Goal: Task Accomplishment & Management: Manage account settings

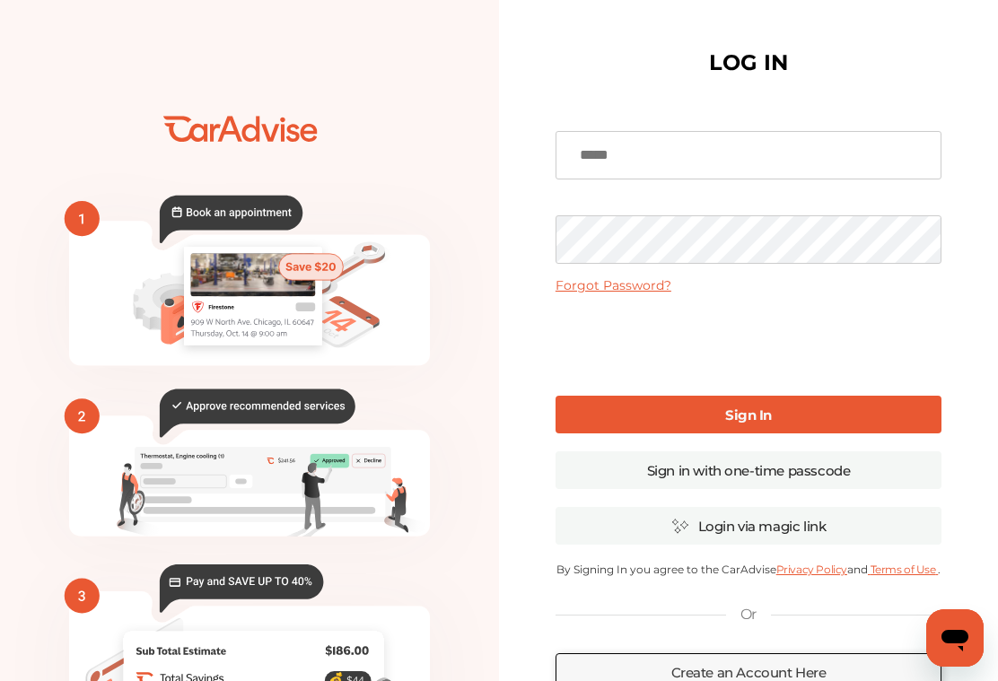
click at [591, 166] on input at bounding box center [748, 155] width 386 height 48
click at [74, 105] on icon "💰" at bounding box center [249, 435] width 499 height 808
click at [626, 151] on input at bounding box center [748, 155] width 386 height 48
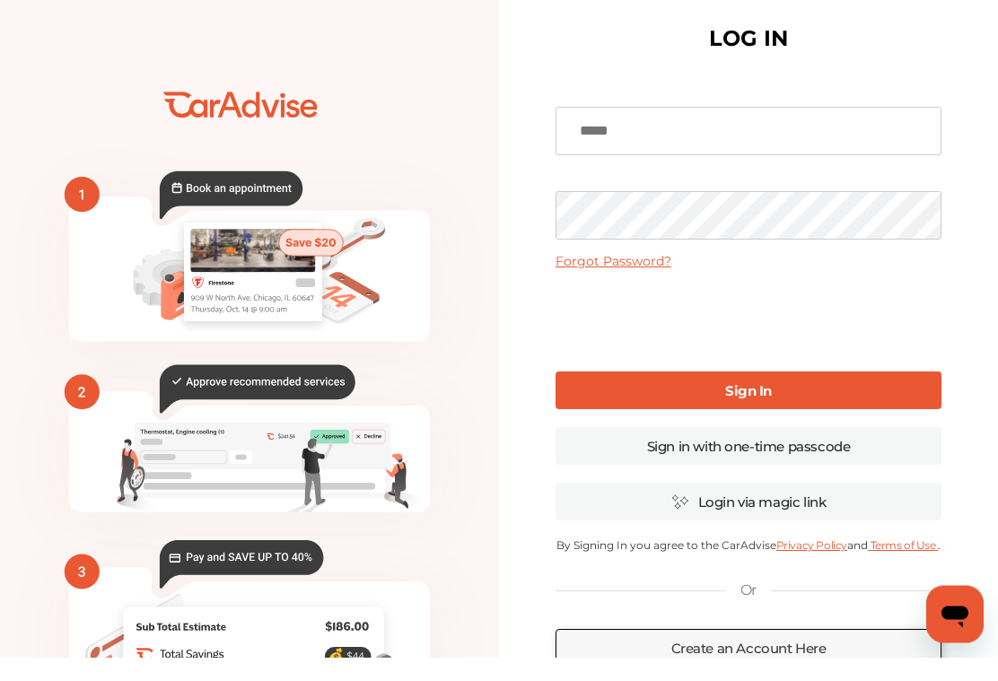
scroll to position [28, 0]
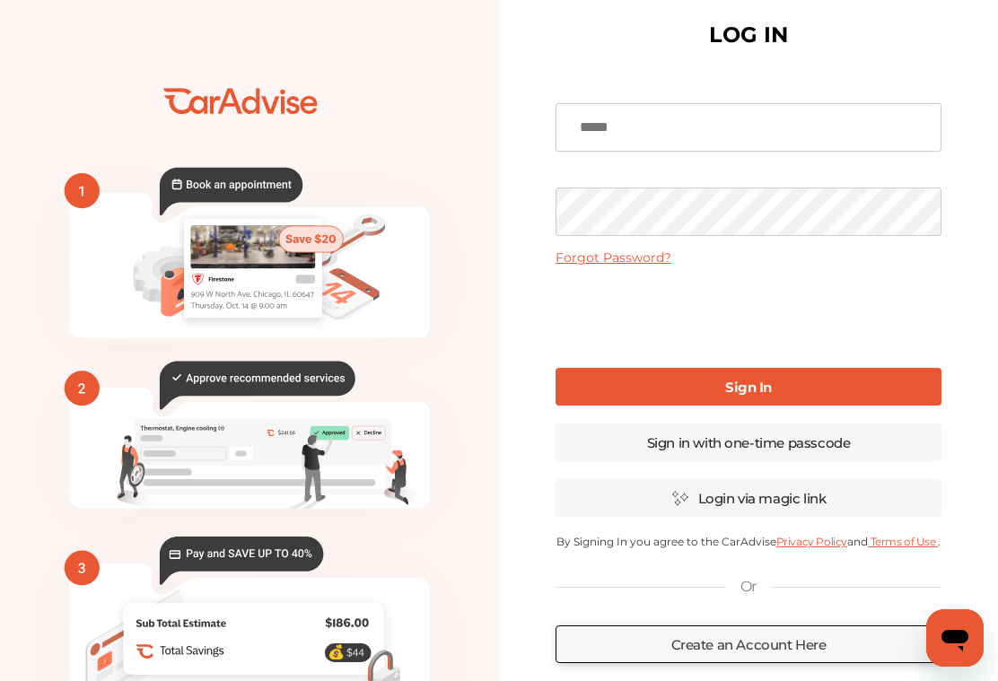
click at [627, 125] on input at bounding box center [748, 127] width 386 height 48
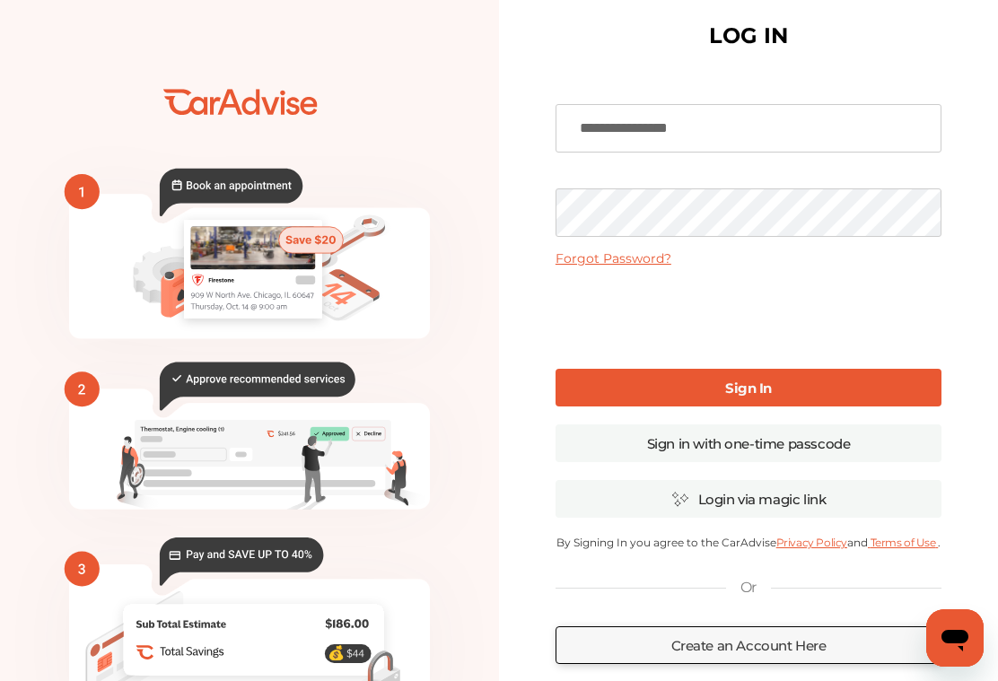
type input "**********"
click at [507, 158] on div "**********" at bounding box center [748, 410] width 499 height 874
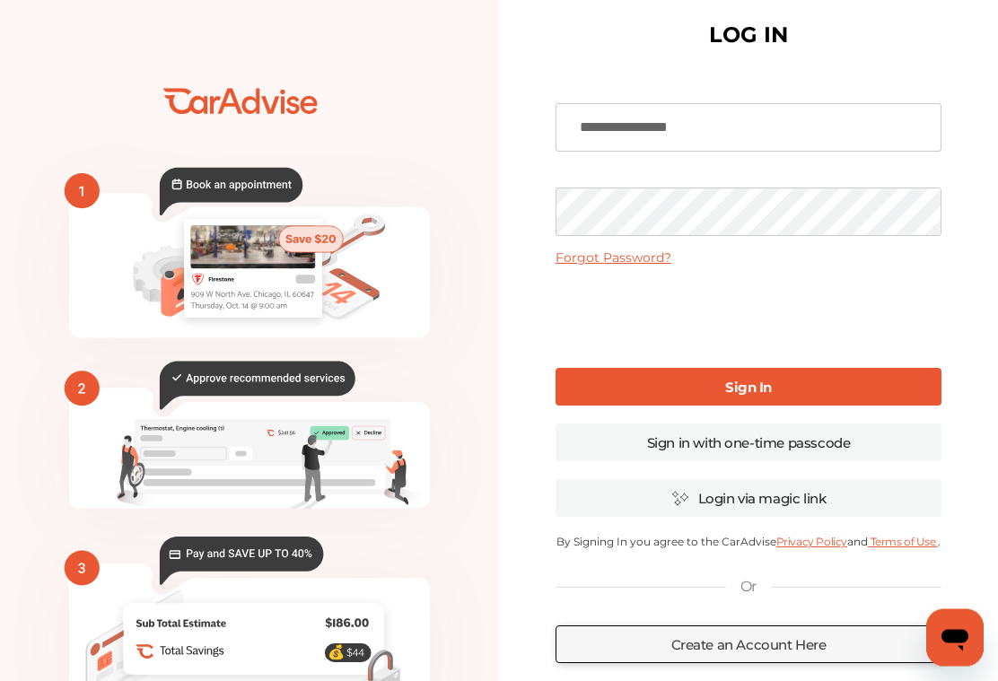
click at [755, 394] on b "Sign In" at bounding box center [748, 388] width 47 height 17
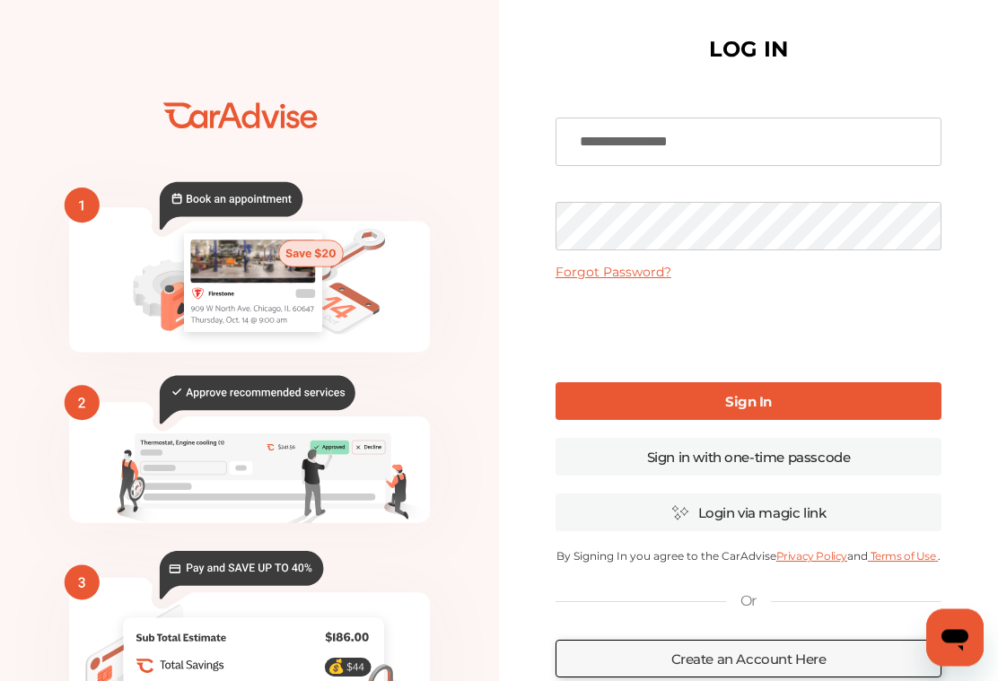
scroll to position [18, 0]
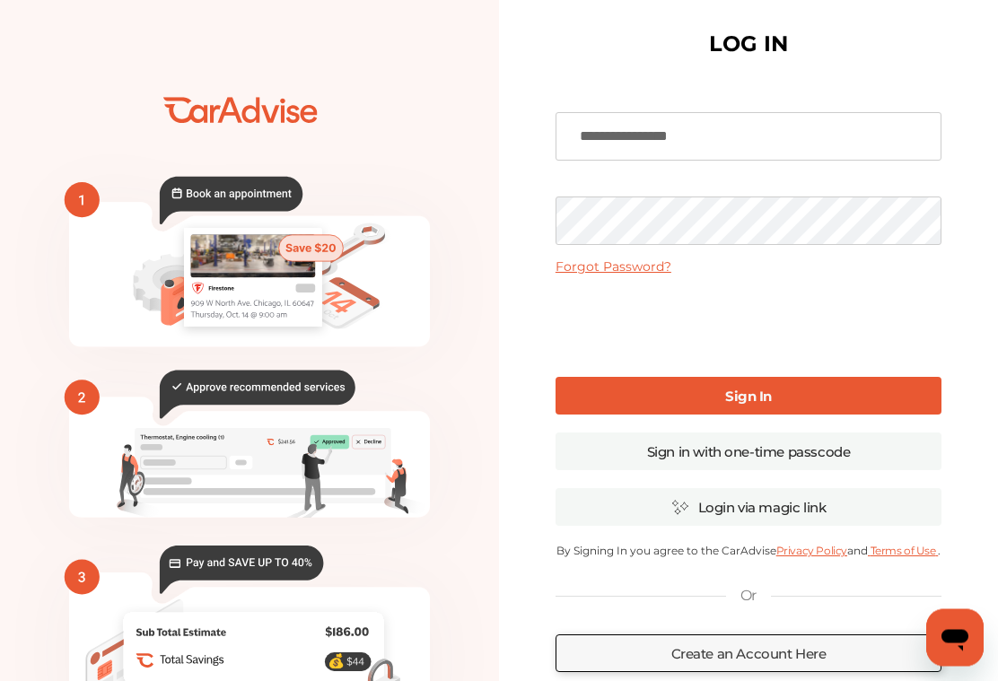
click at [801, 395] on link "Sign In" at bounding box center [748, 397] width 386 height 38
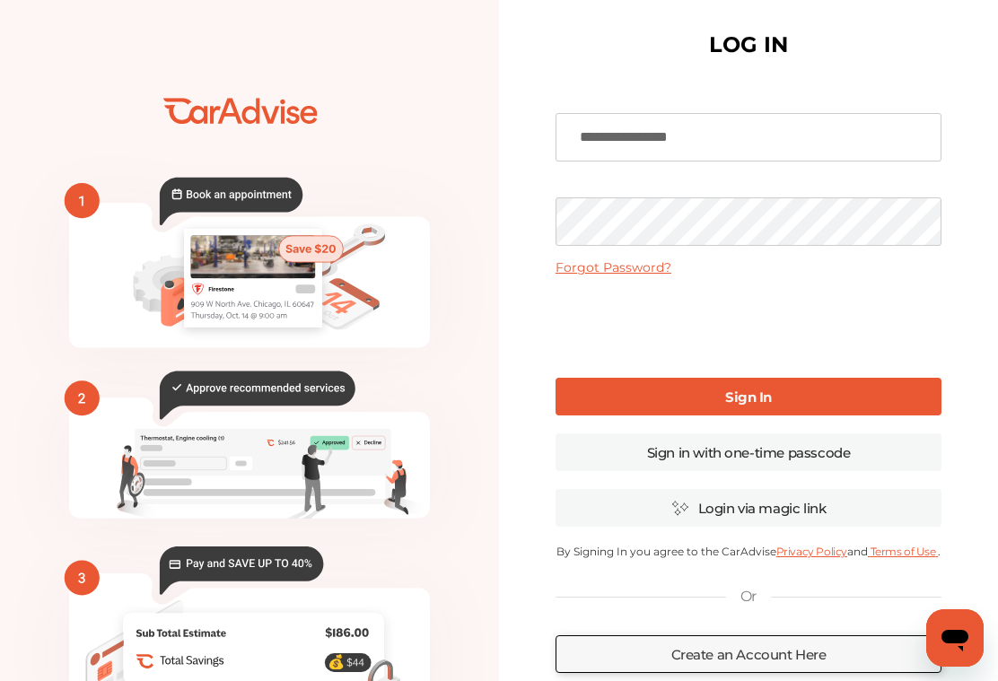
scroll to position [19, 0]
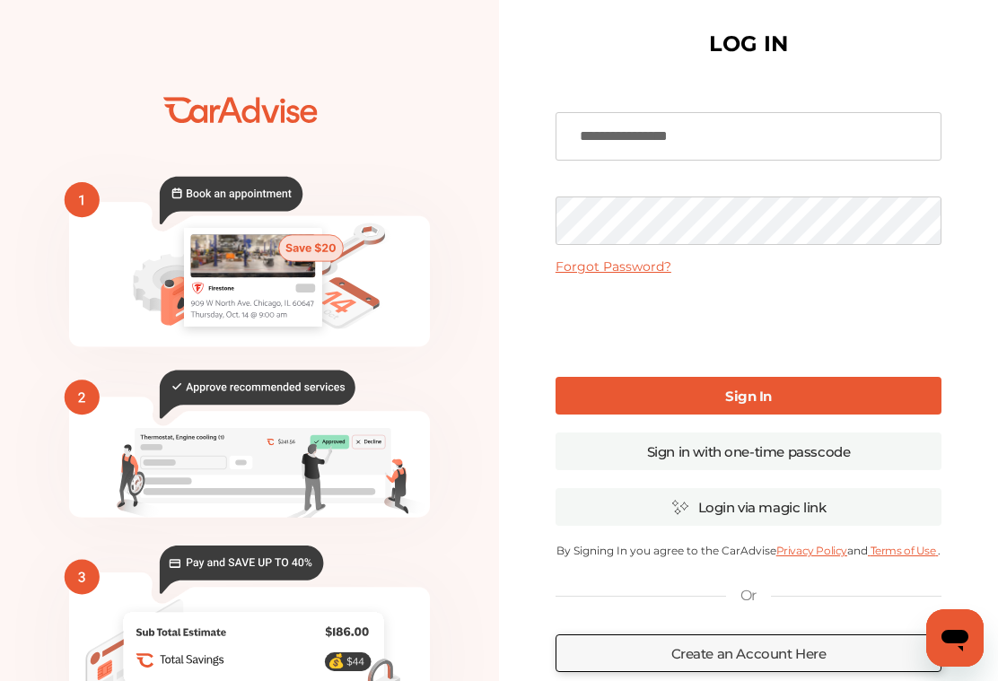
click at [763, 660] on link "Create an Account Here" at bounding box center [748, 653] width 386 height 38
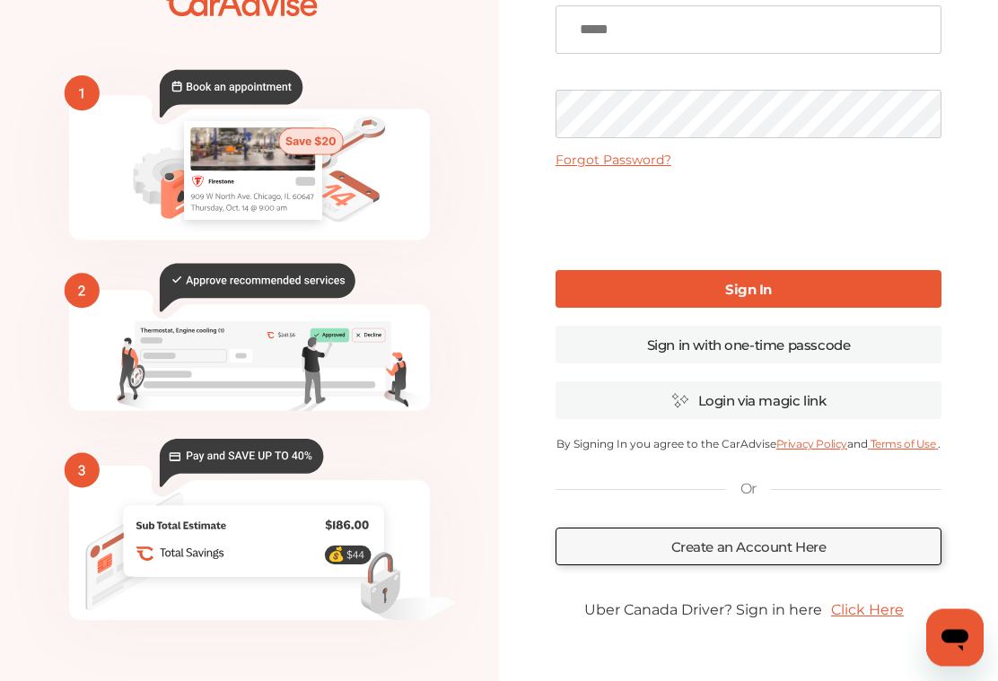
scroll to position [126, 0]
click at [747, 344] on link "Sign in with one-time passcode" at bounding box center [748, 345] width 386 height 38
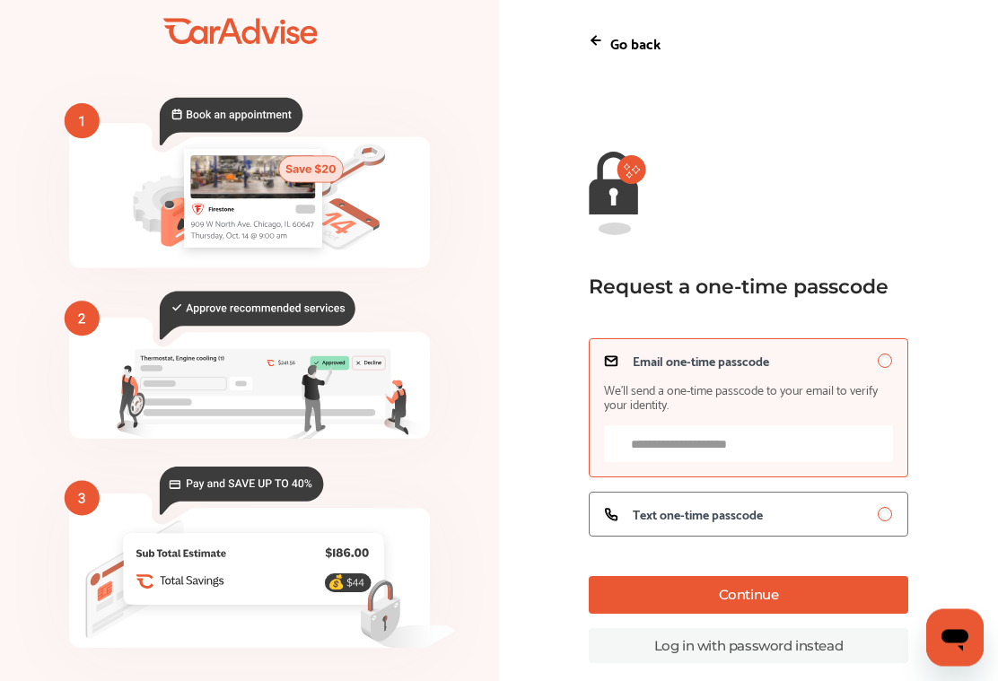
scroll to position [84, 0]
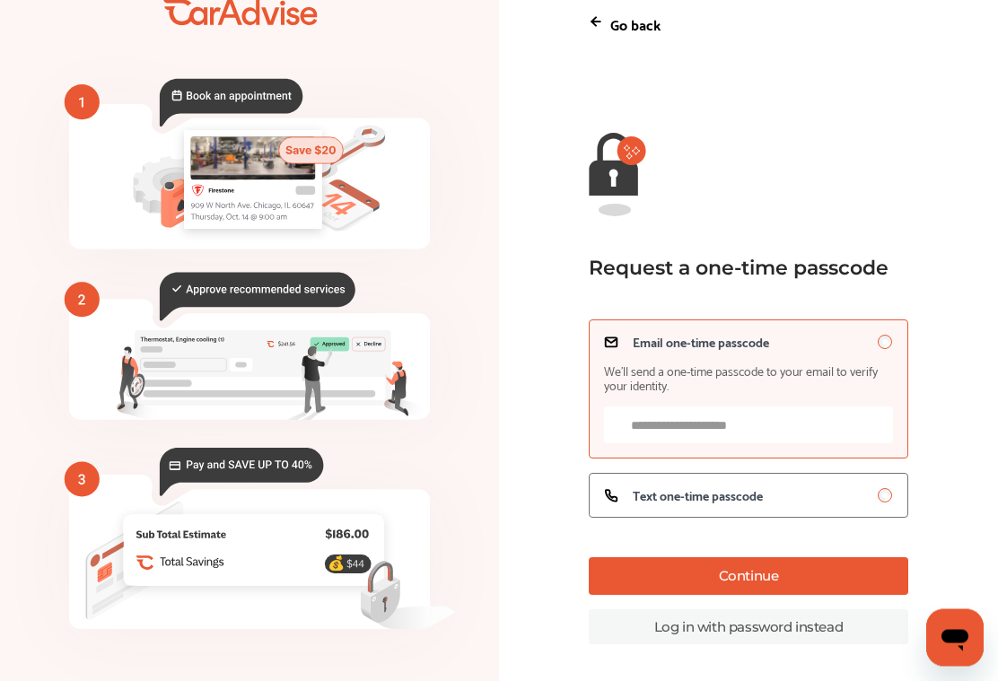
click at [701, 424] on input "Email one-time passcode We’ll send a one-time passcode to your email to verify …" at bounding box center [748, 425] width 288 height 37
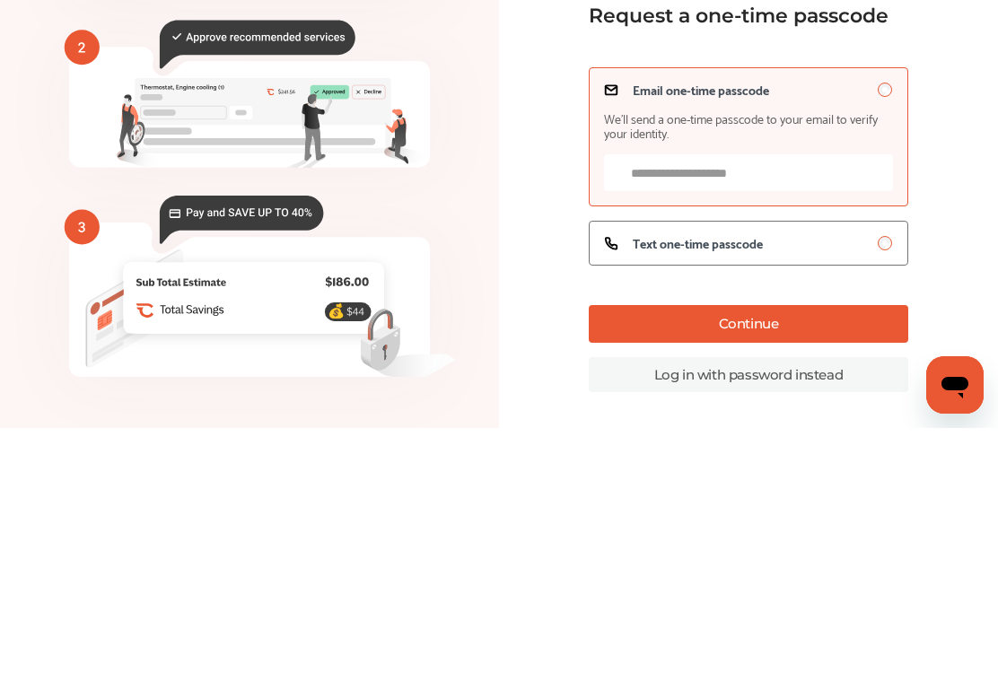
click at [696, 489] on span "Text one-time passcode" at bounding box center [698, 496] width 130 height 14
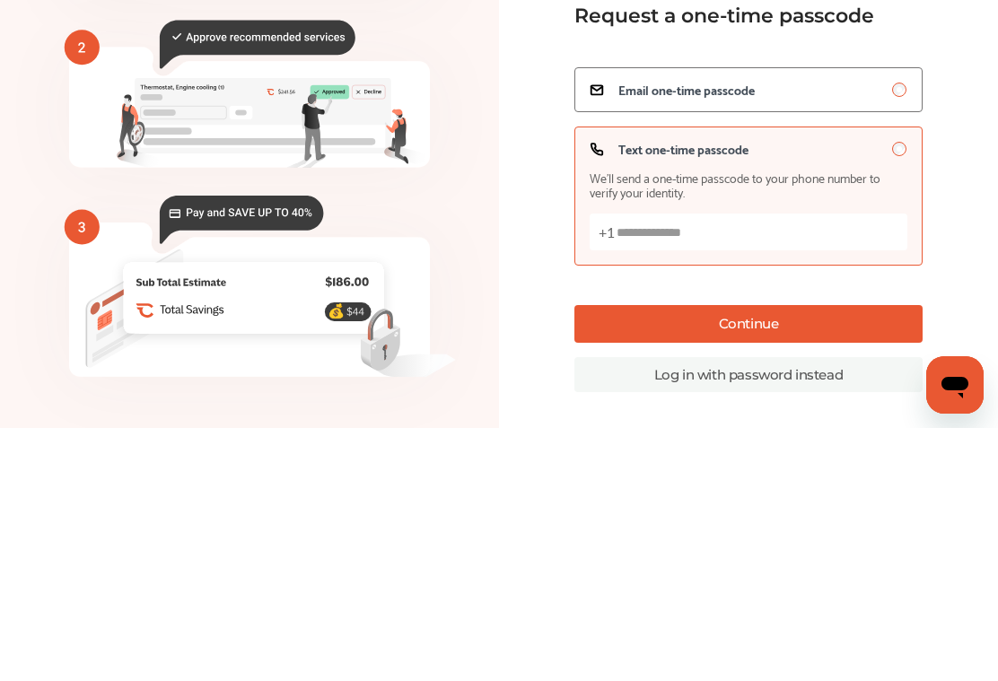
scroll to position [99, 0]
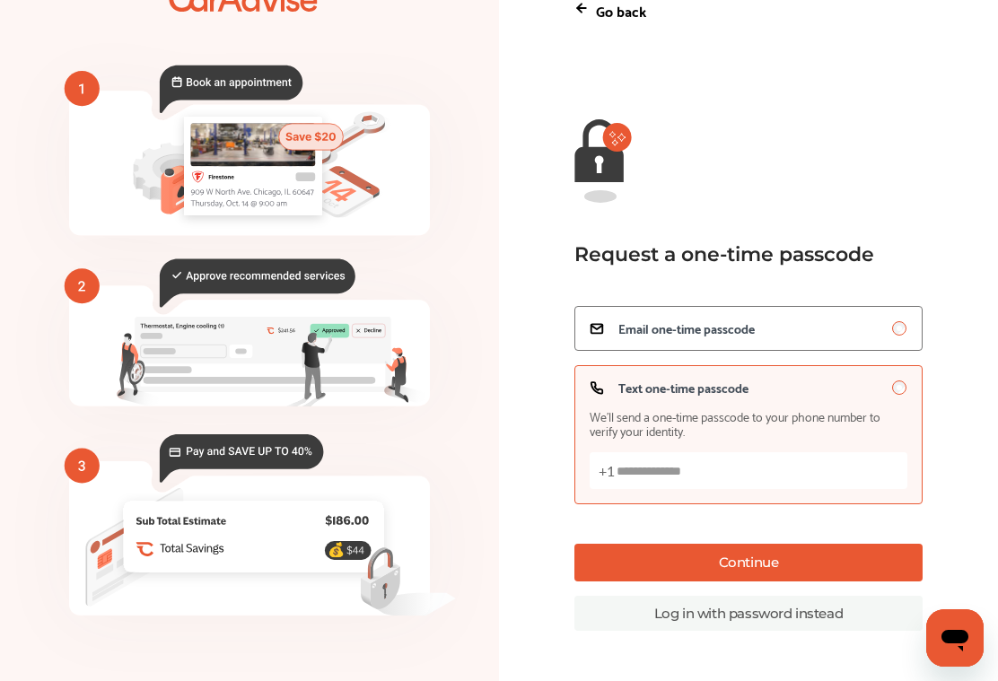
click at [675, 470] on input "Text one-time passcode We’ll send a one-time passcode to your phone number to v…" at bounding box center [749, 470] width 318 height 37
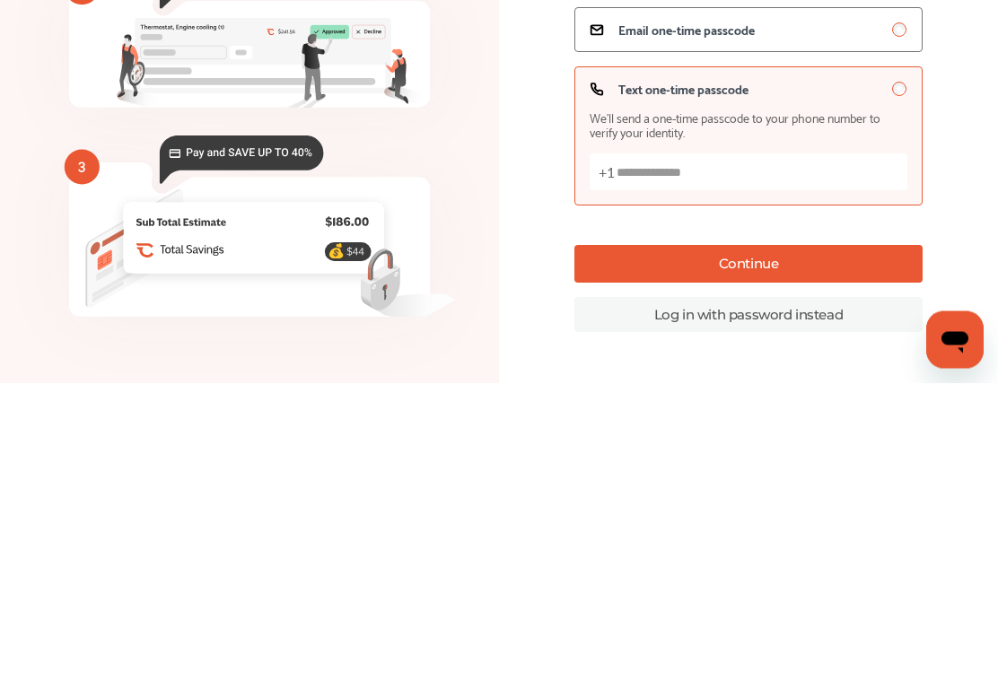
type input "**********"
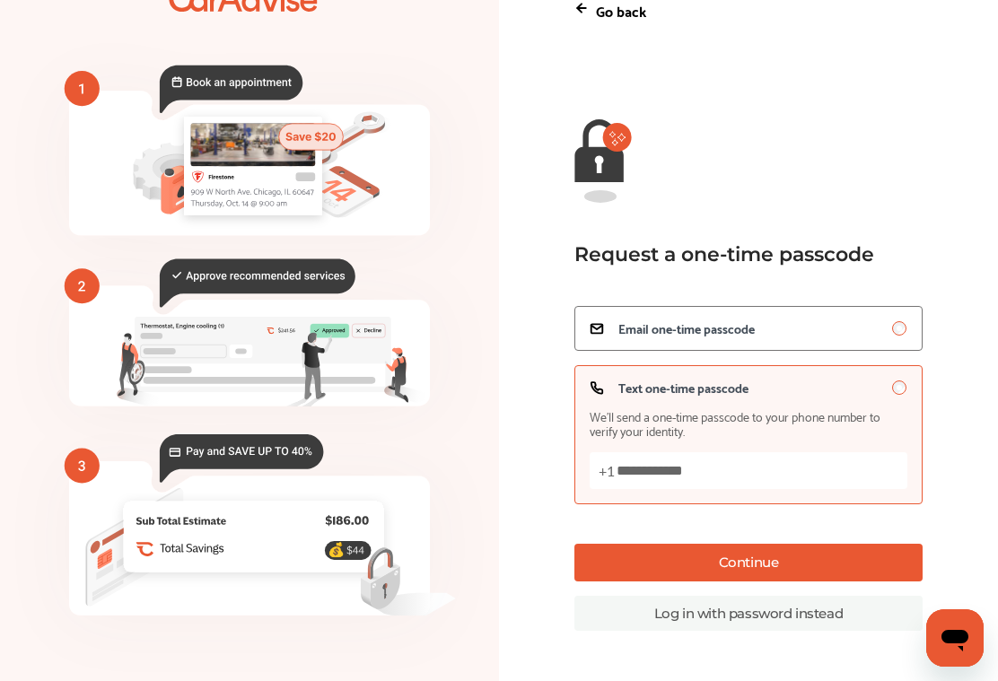
click at [744, 562] on button "Continue" at bounding box center [748, 563] width 348 height 38
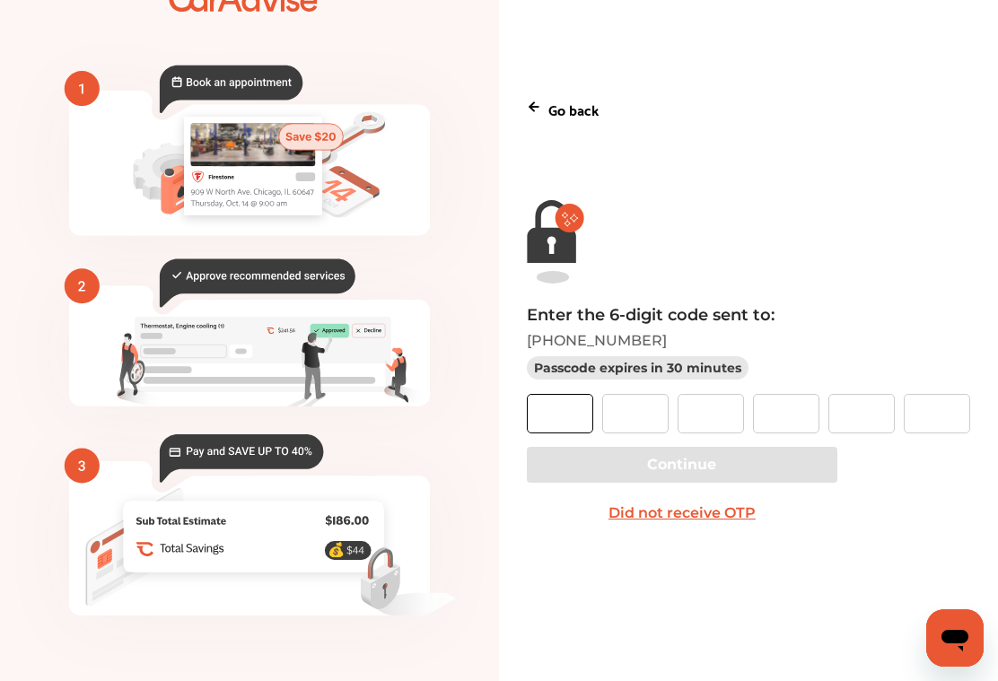
click at [563, 413] on input "text" at bounding box center [560, 413] width 66 height 39
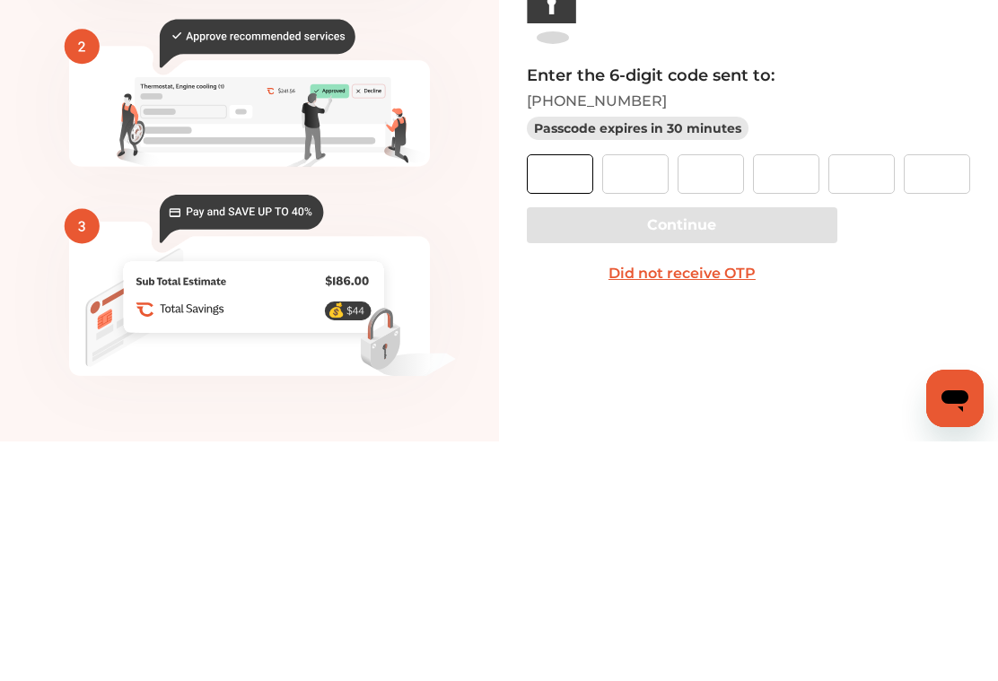
type input "*"
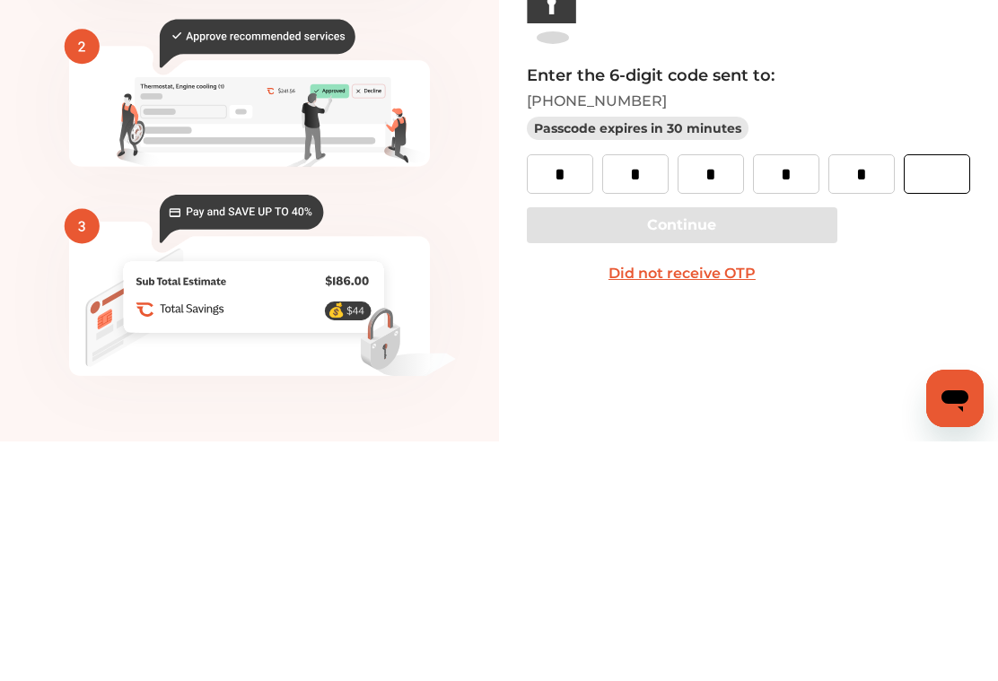
scroll to position [0, 56]
click at [856, 394] on input "*" at bounding box center [861, 413] width 66 height 39
type input "*"
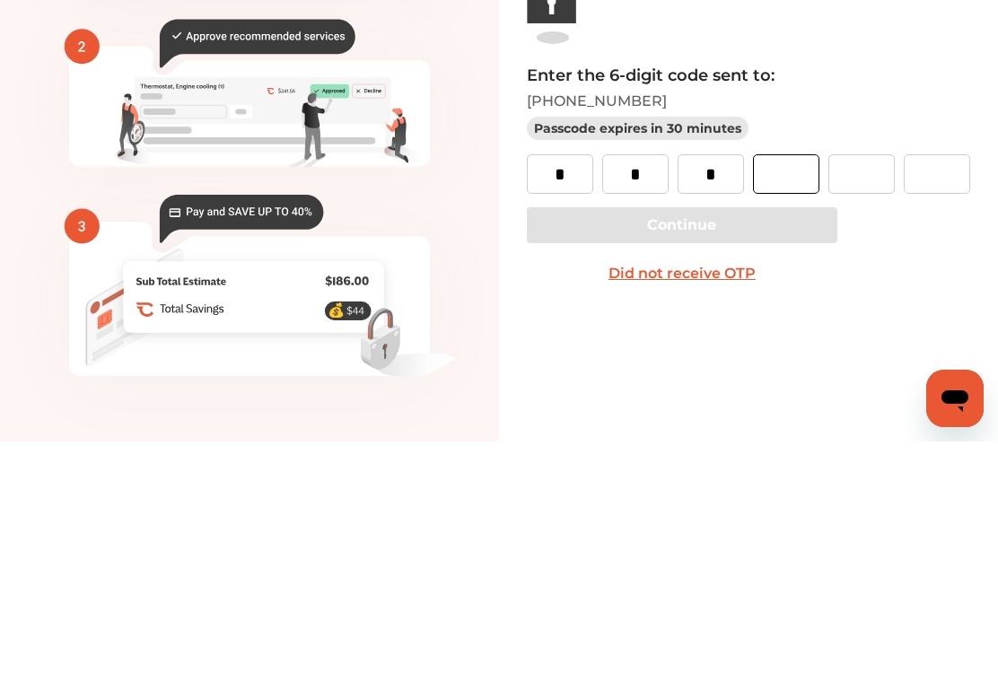
type input "*"
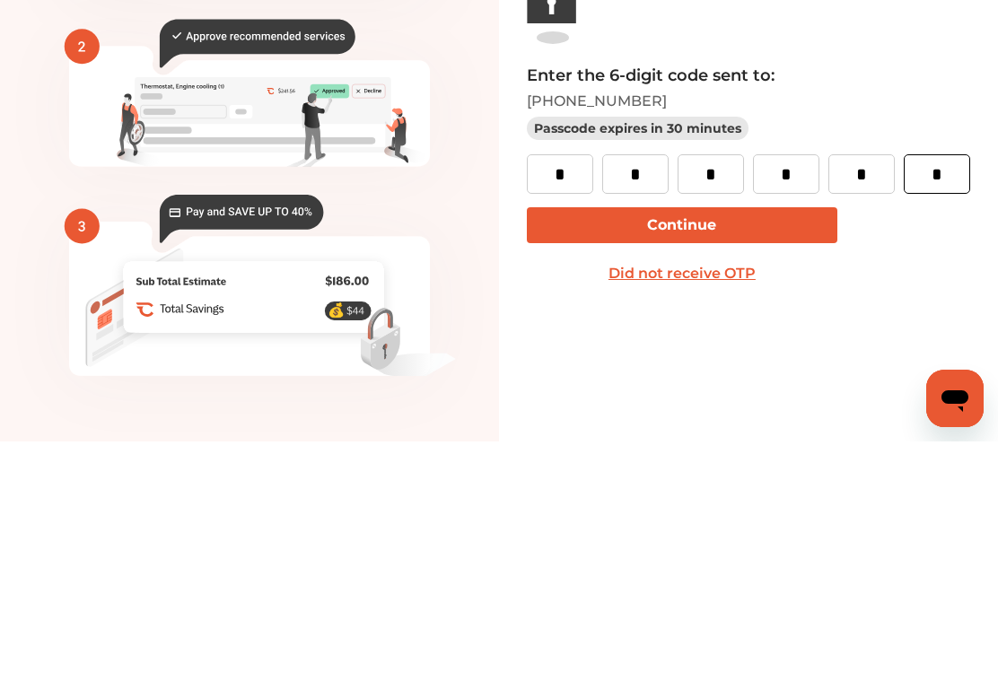
type input "*"
click at [672, 447] on button "Continue" at bounding box center [682, 465] width 310 height 36
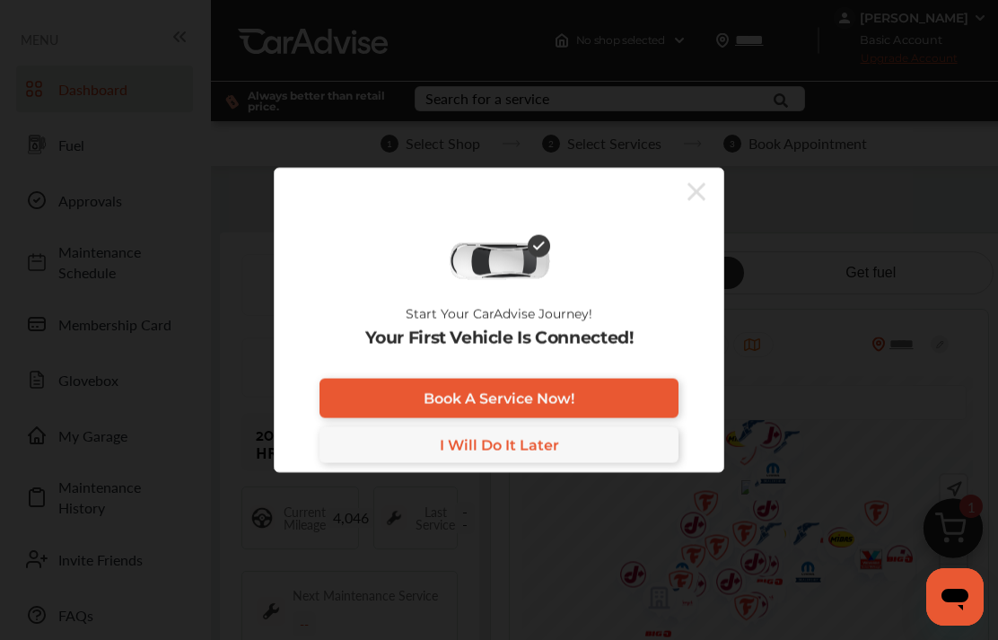
click at [539, 463] on link "I Will Do It Later" at bounding box center [498, 445] width 359 height 36
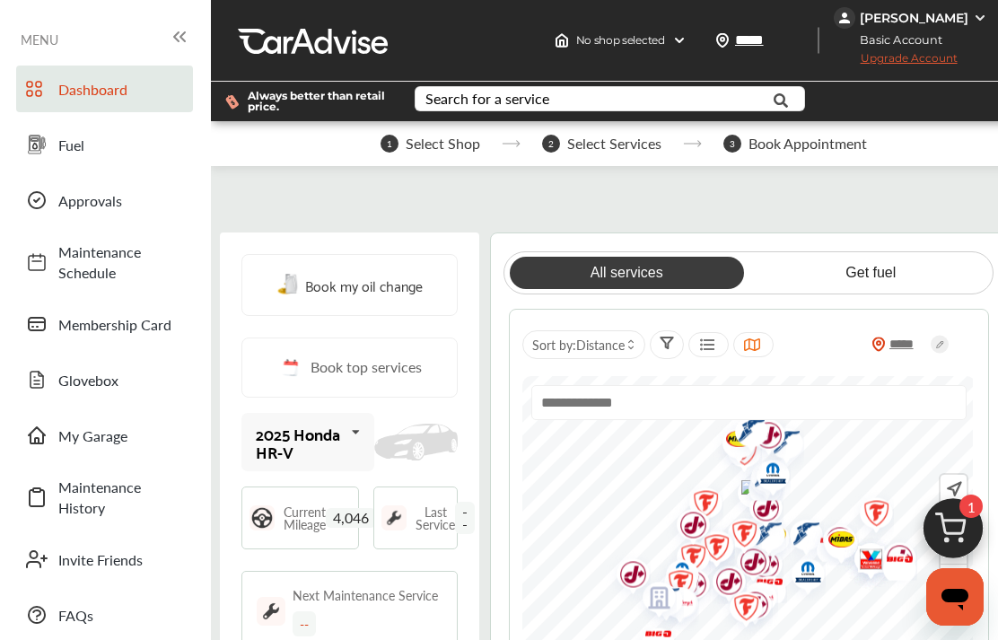
click at [355, 526] on span "4,046" at bounding box center [351, 518] width 50 height 20
click at [355, 524] on span "4,046" at bounding box center [351, 518] width 50 height 20
click at [303, 518] on span "Current Mileage" at bounding box center [305, 517] width 42 height 25
click at [298, 541] on div "Current Mileage 4,046" at bounding box center [300, 517] width 118 height 63
click at [62, 138] on span "Fuel" at bounding box center [121, 145] width 126 height 21
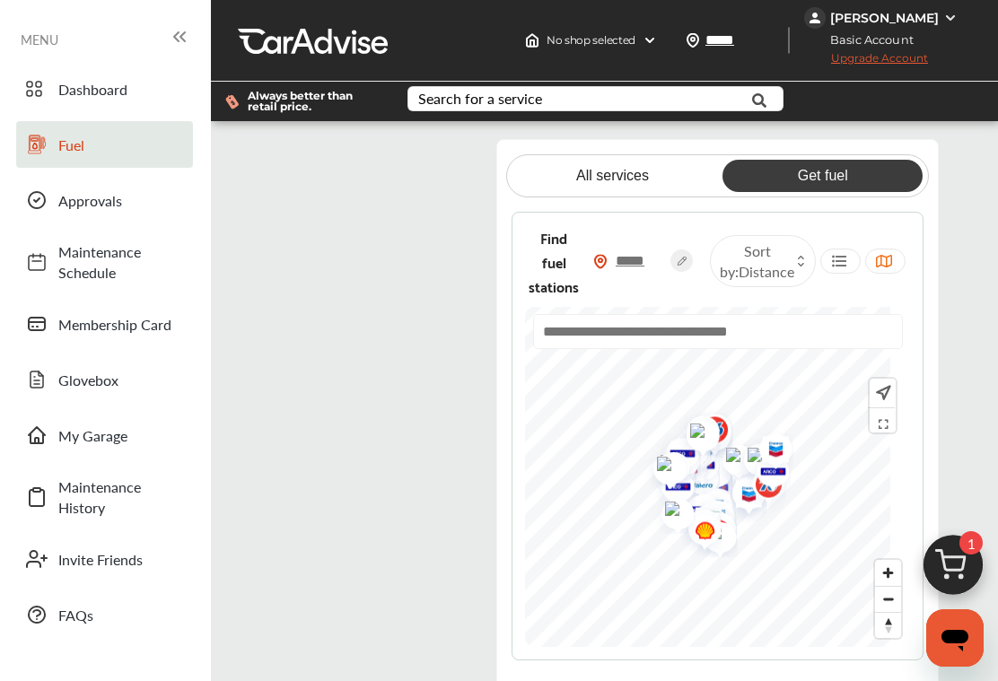
click at [959, 558] on img at bounding box center [953, 570] width 86 height 86
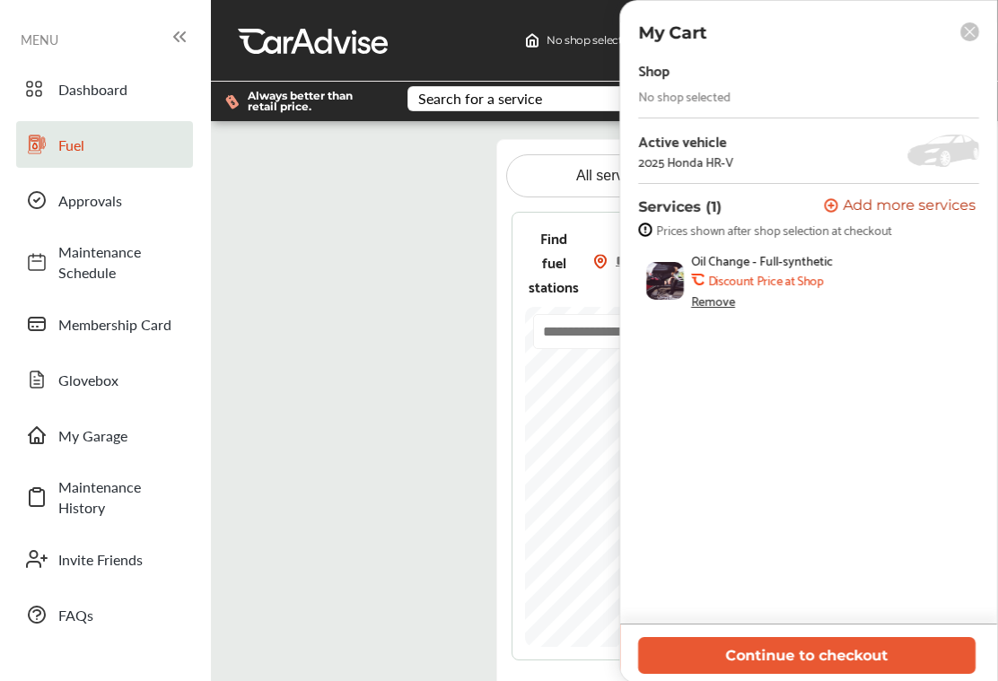
click at [721, 299] on div "Remove" at bounding box center [713, 300] width 44 height 14
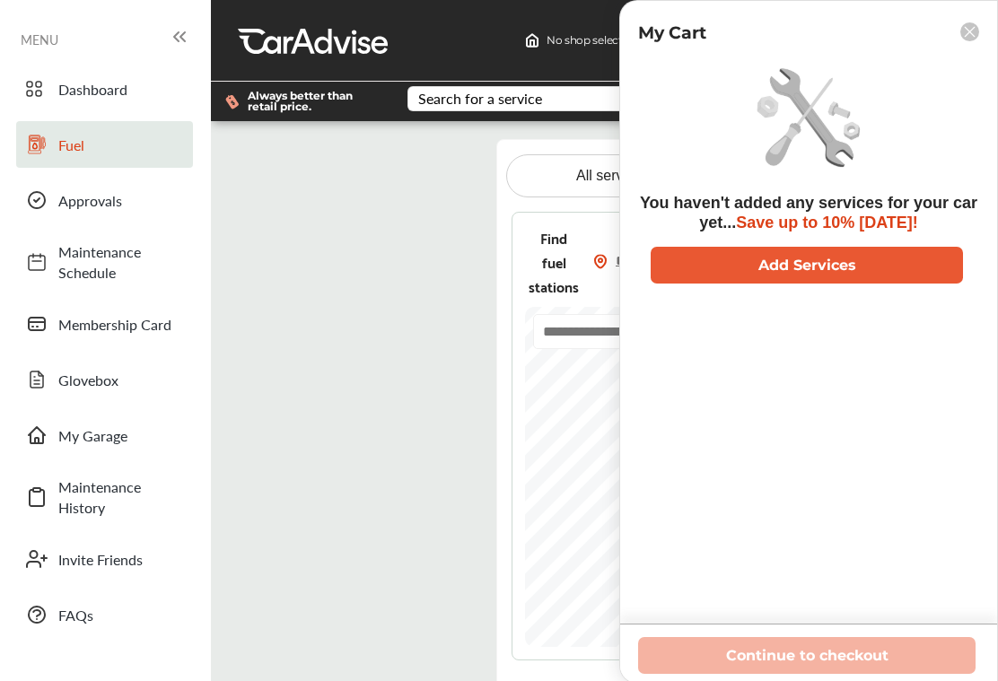
click at [972, 33] on rect at bounding box center [969, 31] width 19 height 19
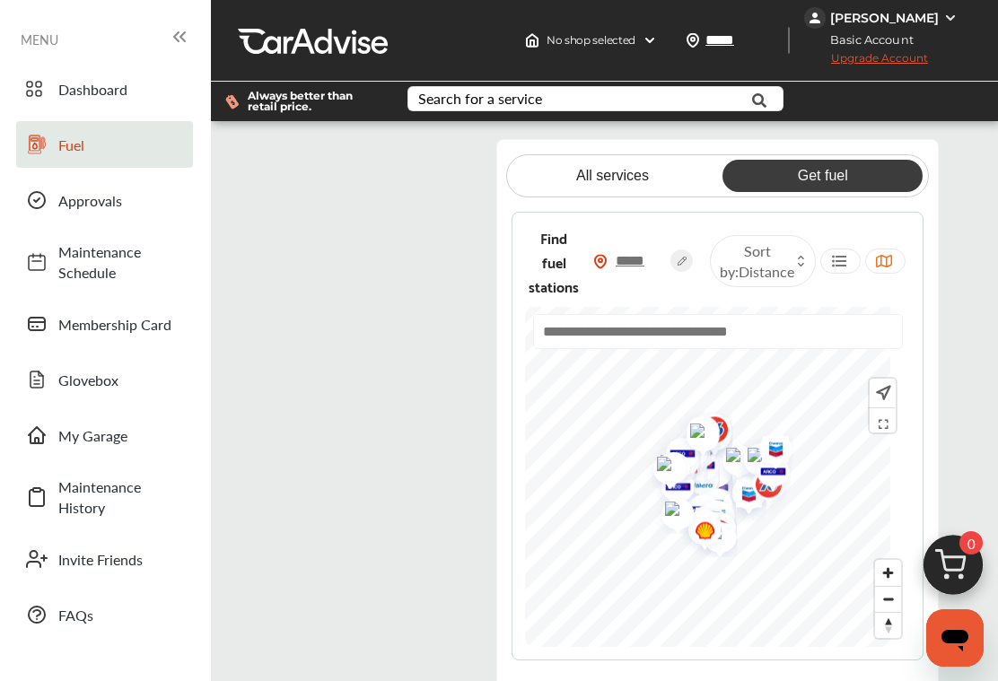
click at [607, 268] on img at bounding box center [600, 261] width 14 height 15
click at [607, 269] on img at bounding box center [600, 261] width 14 height 15
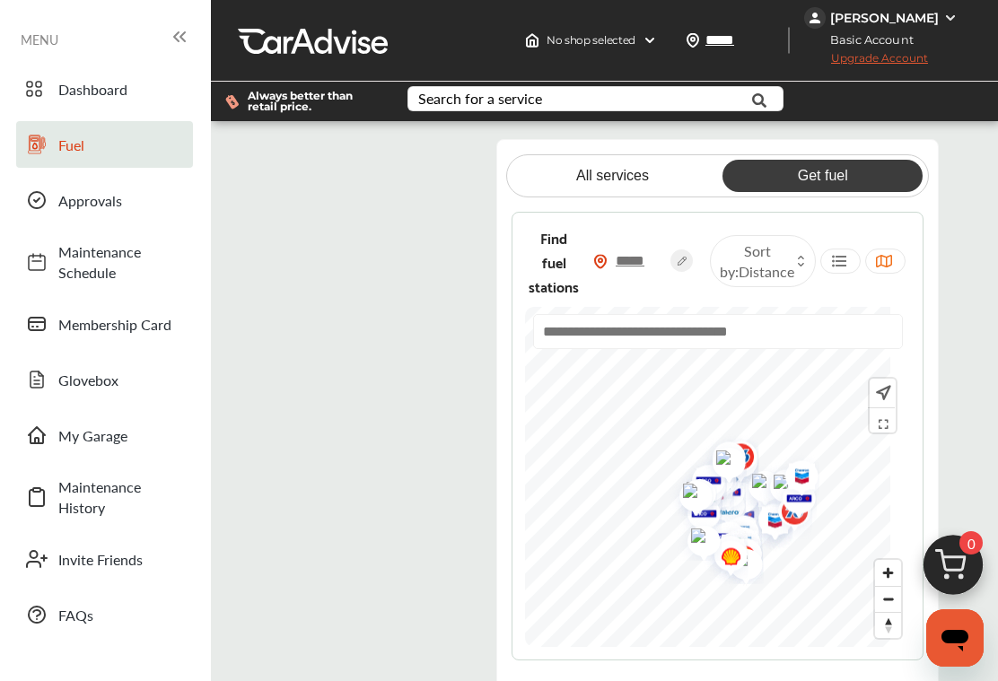
click at [345, 223] on flutter-view at bounding box center [378, 418] width 217 height 558
click at [393, 216] on flutter-view at bounding box center [378, 418] width 217 height 558
click at [89, 323] on span "Membership Card" at bounding box center [121, 324] width 126 height 21
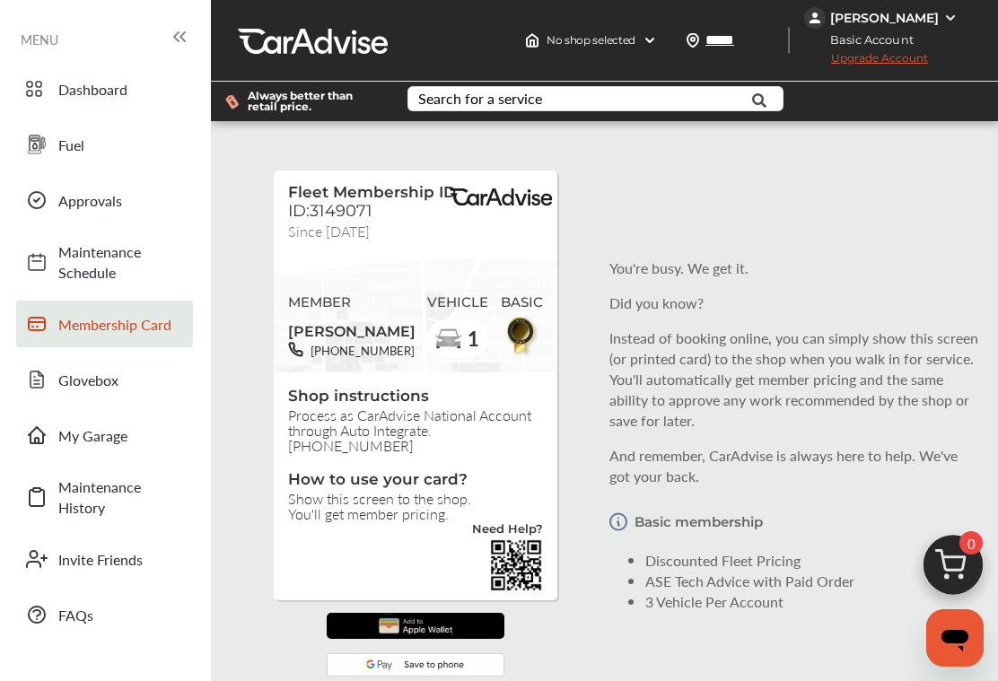
click at [507, 563] on img at bounding box center [516, 565] width 54 height 54
click at [499, 554] on img at bounding box center [516, 565] width 54 height 54
click at [340, 518] on span "You'll get member pricing." at bounding box center [415, 513] width 255 height 15
click at [511, 576] on img at bounding box center [516, 565] width 54 height 54
click at [69, 144] on span "Fuel" at bounding box center [121, 145] width 126 height 21
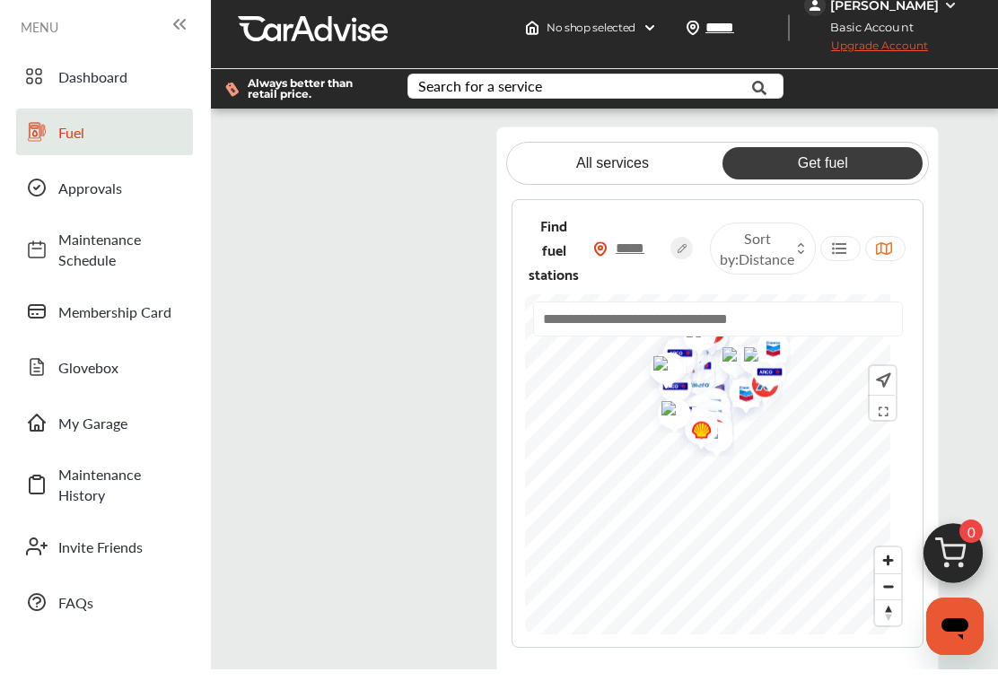
scroll to position [13, 0]
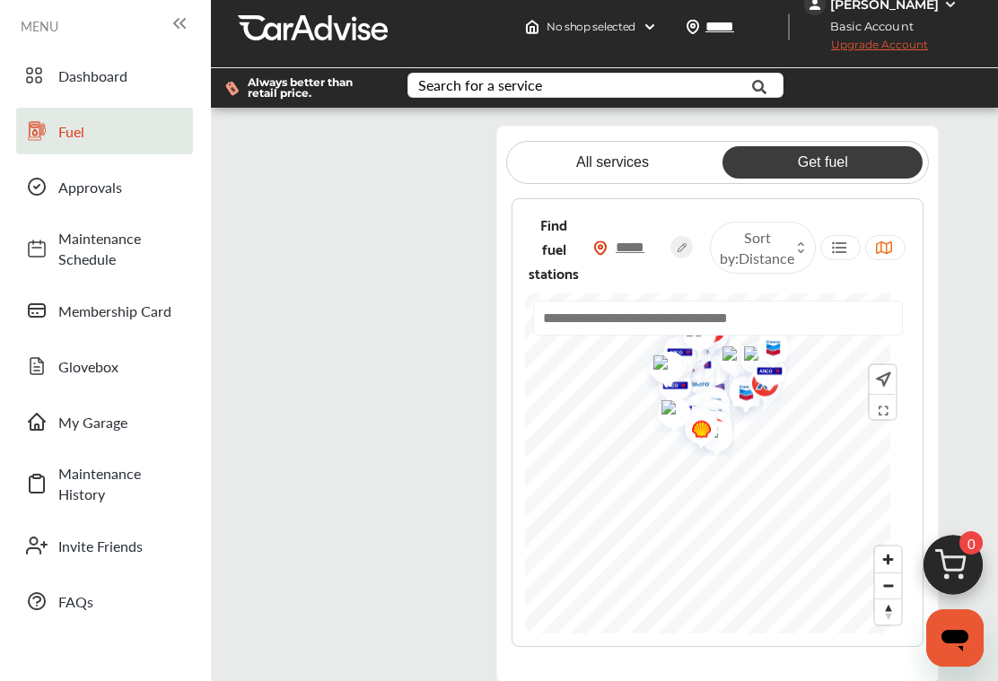
click at [433, 207] on flutter-view at bounding box center [378, 405] width 217 height 558
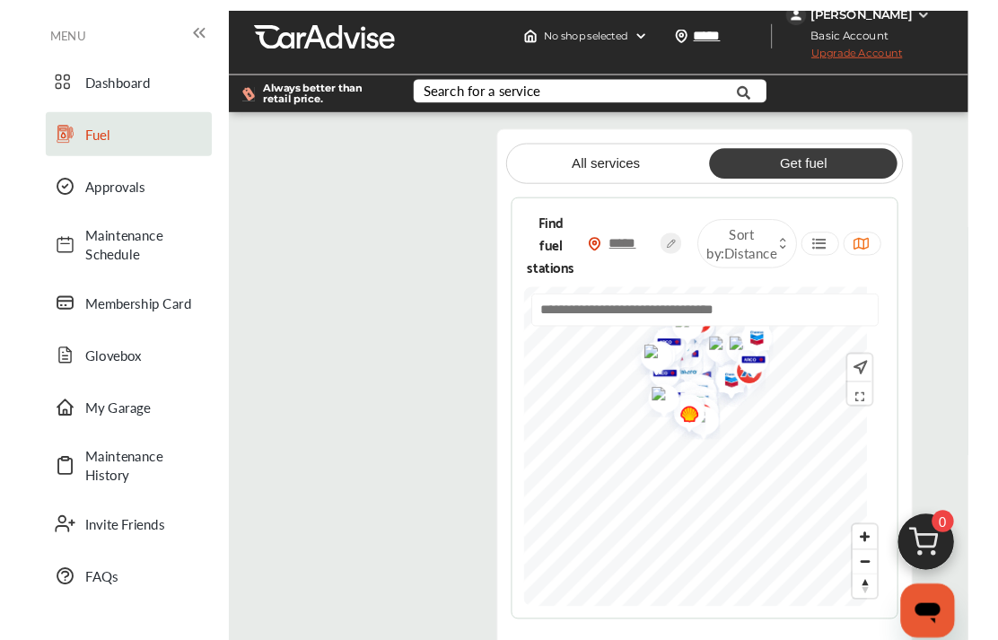
scroll to position [0, 0]
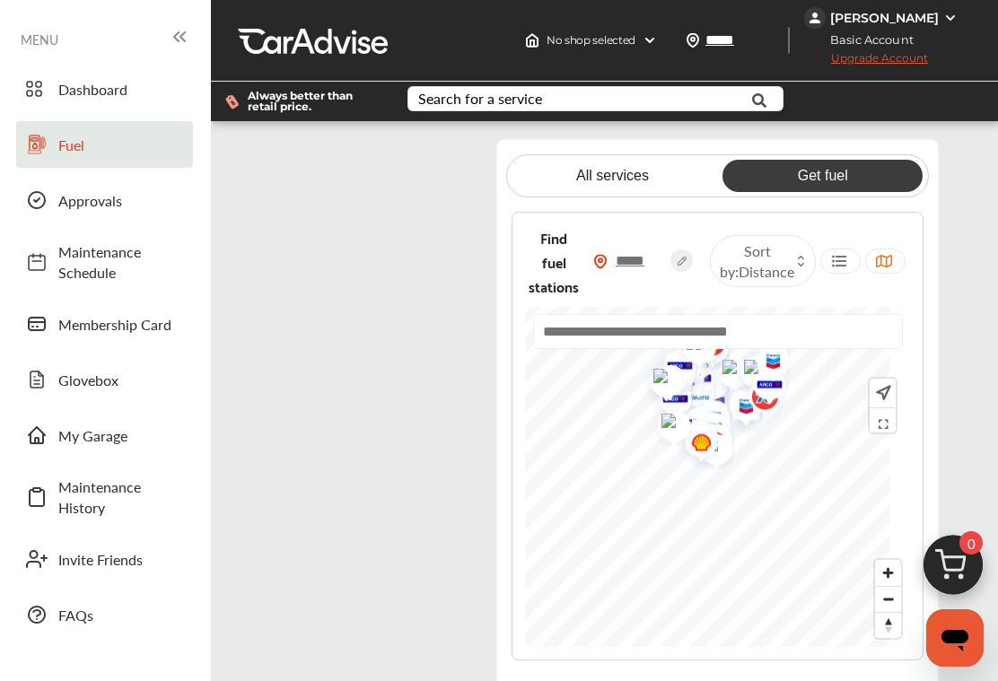
click at [432, 318] on flutter-view at bounding box center [378, 418] width 217 height 558
click at [347, 557] on flutter-view at bounding box center [378, 418] width 217 height 558
click at [432, 554] on flutter-view at bounding box center [378, 418] width 217 height 558
click at [79, 435] on span "My Garage" at bounding box center [121, 435] width 126 height 21
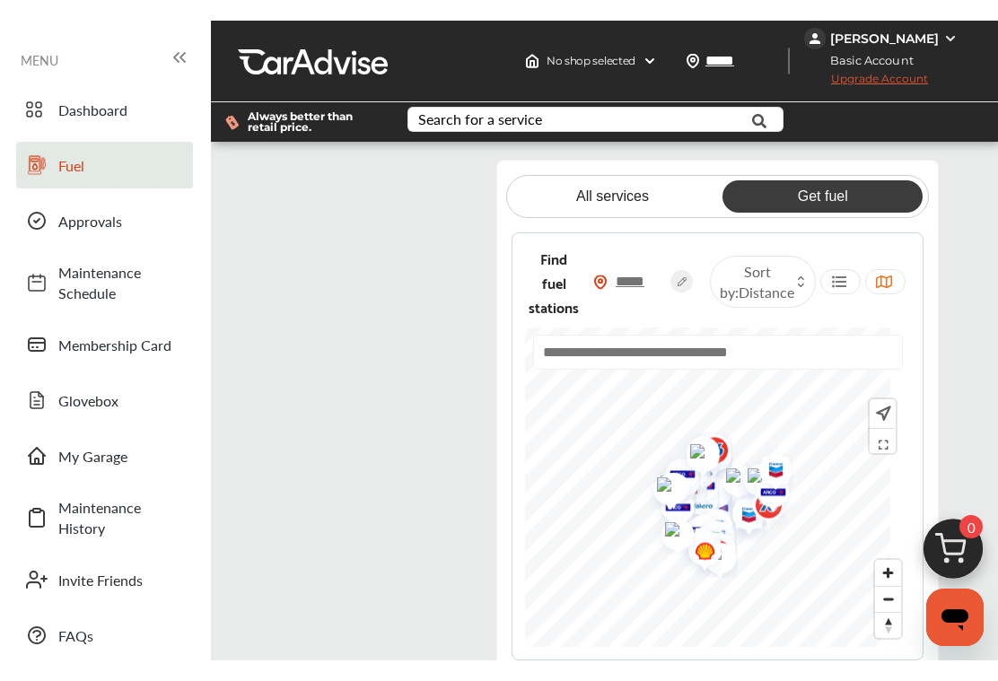
scroll to position [103, 0]
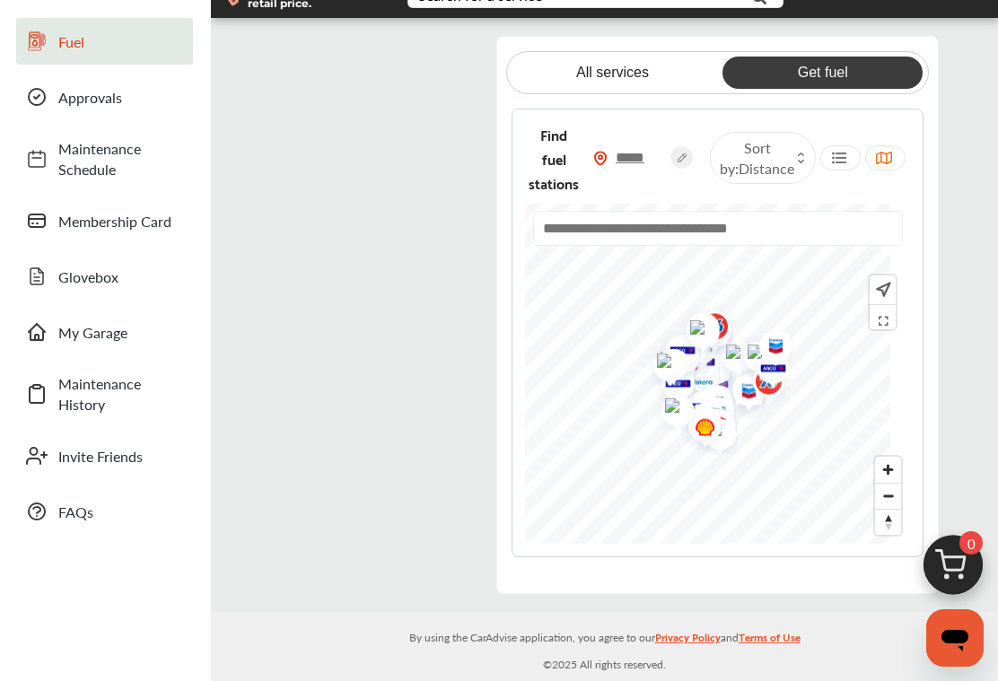
click at [444, 115] on flutter-view at bounding box center [378, 315] width 217 height 558
click at [381, 380] on flutter-view at bounding box center [378, 315] width 217 height 558
click at [360, 431] on flutter-view at bounding box center [378, 315] width 217 height 558
click at [331, 546] on flutter-view at bounding box center [378, 315] width 217 height 558
